Goal: Task Accomplishment & Management: Complete application form

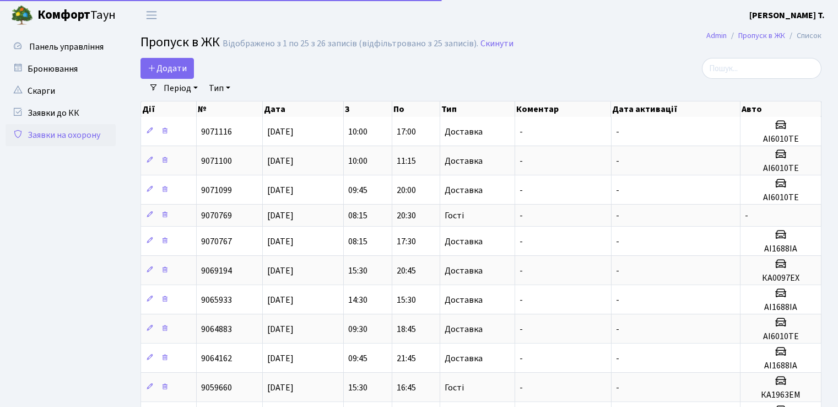
select select "25"
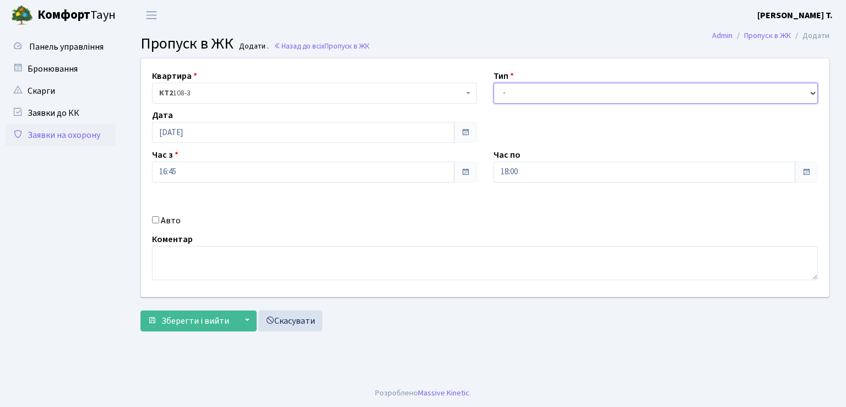
click at [567, 87] on select "- Доставка Таксі Гості Сервіс" at bounding box center [656, 93] width 325 height 21
select select "3"
click at [494, 83] on select "- Доставка Таксі Гості Сервіс" at bounding box center [656, 93] width 325 height 21
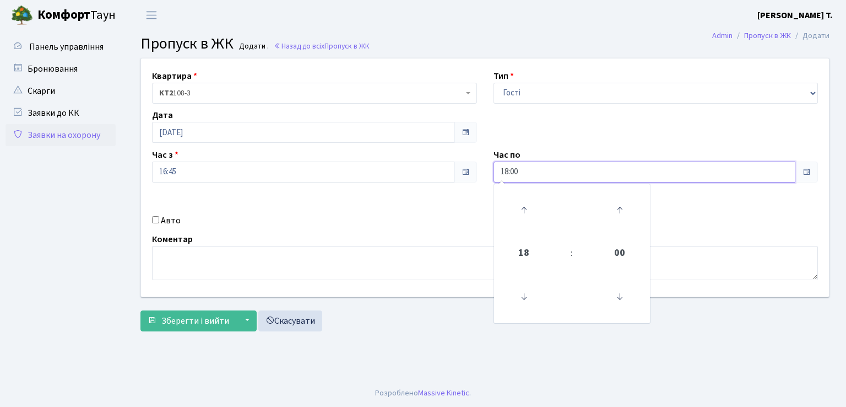
click at [539, 171] on input "18:00" at bounding box center [645, 171] width 303 height 21
click at [521, 202] on icon at bounding box center [524, 210] width 30 height 30
click at [522, 294] on icon at bounding box center [524, 297] width 30 height 30
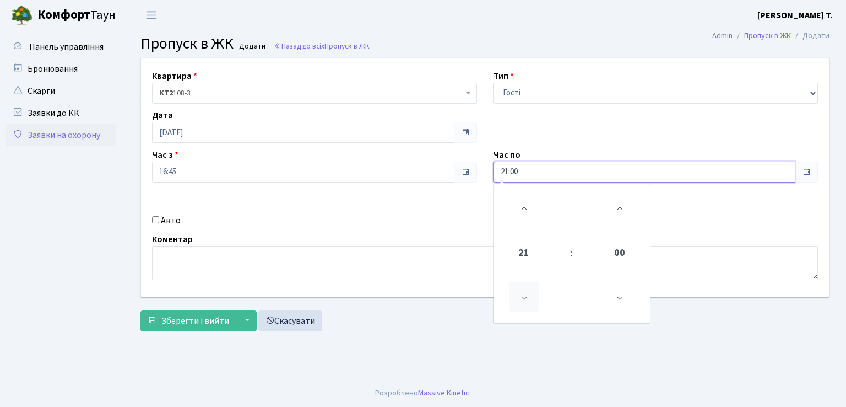
type input "20:00"
click at [195, 321] on span "Зберегти і вийти" at bounding box center [195, 321] width 68 height 12
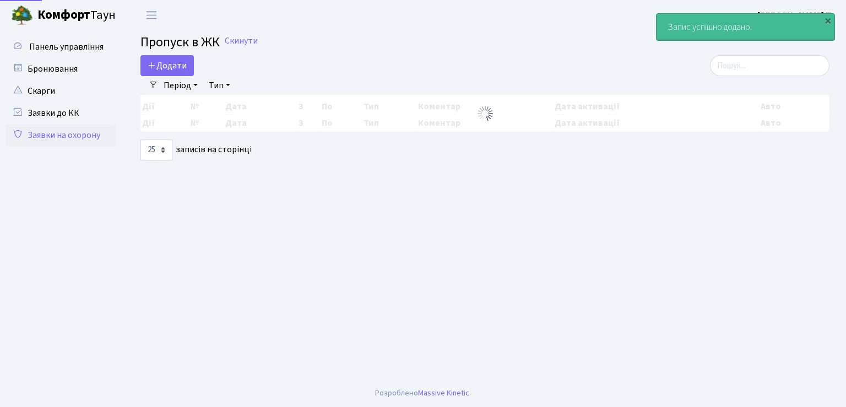
select select "25"
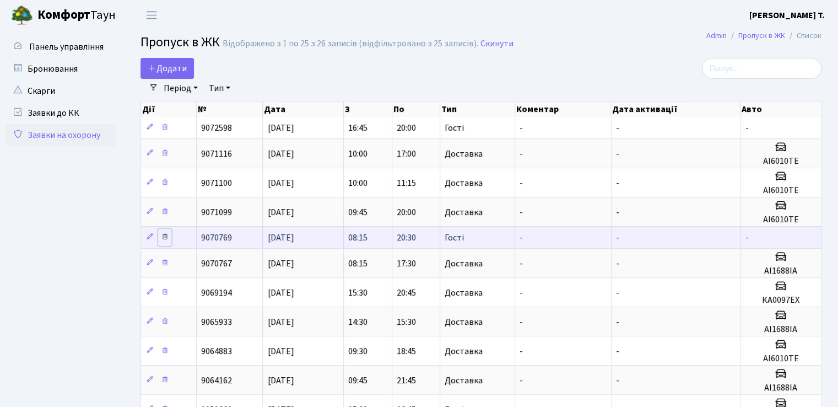
click at [165, 237] on icon at bounding box center [165, 237] width 8 height 8
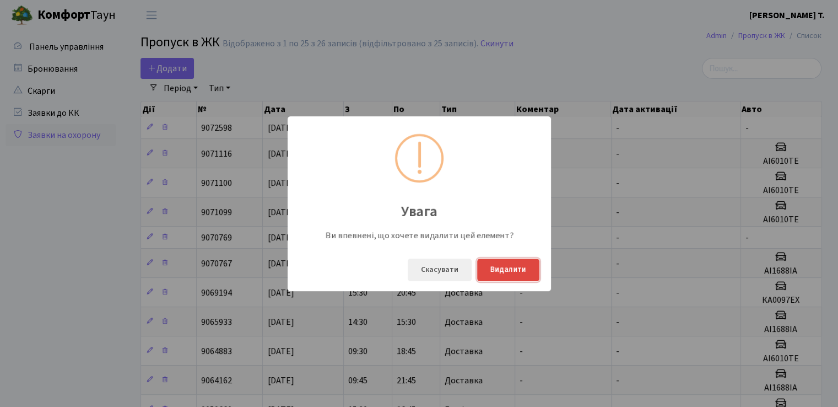
click at [491, 265] on button "Видалити" at bounding box center [508, 269] width 62 height 23
